Goal: Obtain resource: Obtain resource

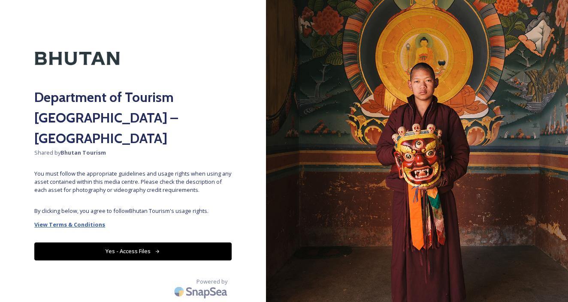
click at [67, 221] on strong "View Terms & Conditions" at bounding box center [69, 225] width 71 height 8
click at [122, 243] on button "Yes - Access Files" at bounding box center [132, 252] width 197 height 18
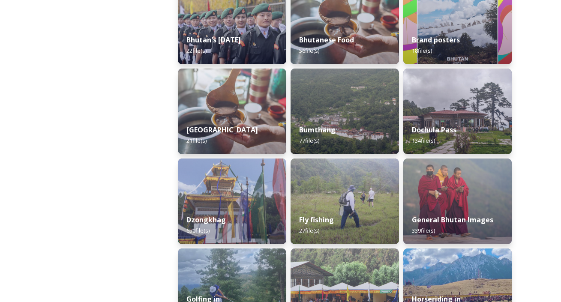
scroll to position [391, 0]
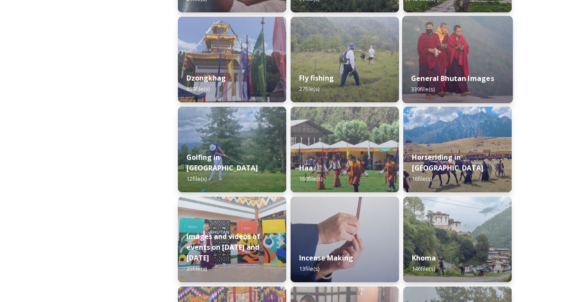
click at [430, 79] on strong "General Bhutan Images" at bounding box center [452, 78] width 83 height 9
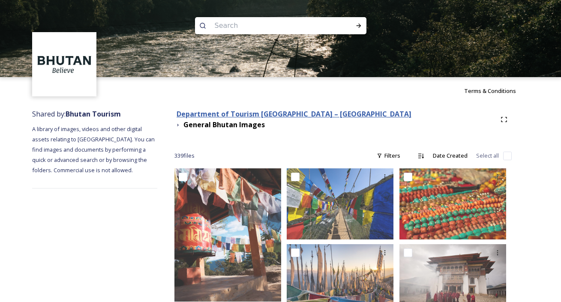
click at [278, 116] on strong "Department of Tourism [GEOGRAPHIC_DATA] – [GEOGRAPHIC_DATA]" at bounding box center [294, 113] width 235 height 9
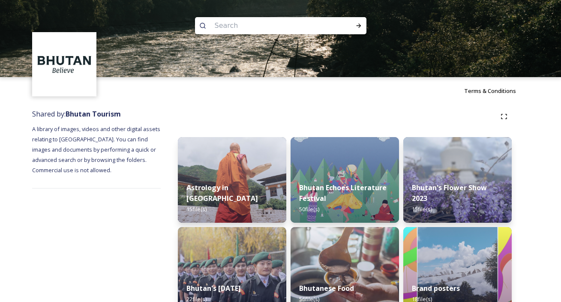
scroll to position [174, 0]
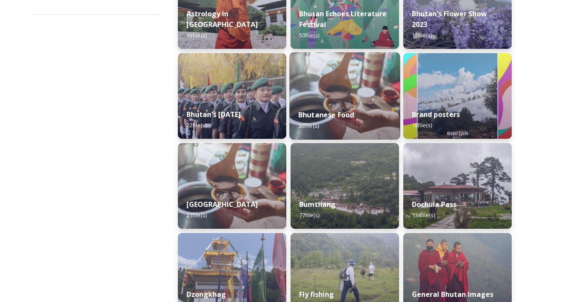
click at [349, 115] on strong "Bhutanese Food" at bounding box center [326, 114] width 56 height 9
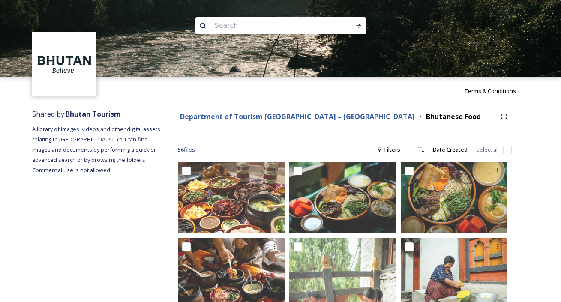
click at [241, 117] on strong "Department of Tourism [GEOGRAPHIC_DATA] – [GEOGRAPHIC_DATA]" at bounding box center [297, 116] width 235 height 9
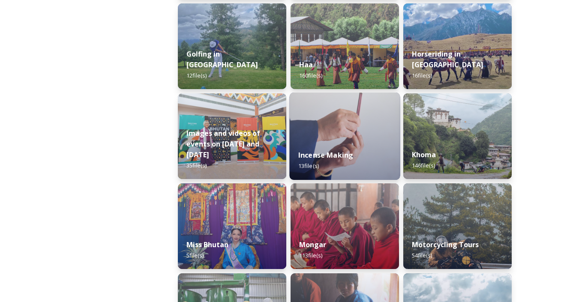
scroll to position [757, 0]
